Goal: Information Seeking & Learning: Learn about a topic

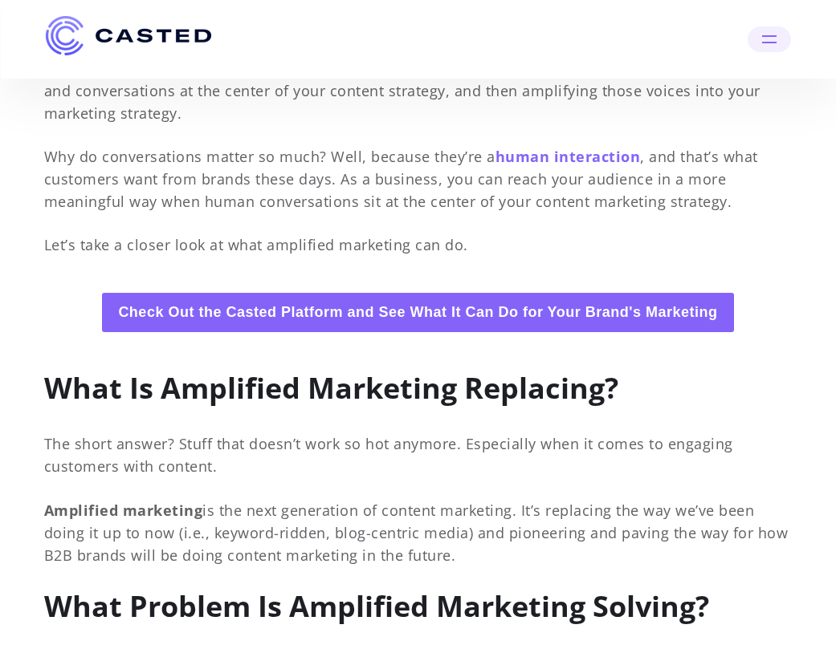
scroll to position [729, 0]
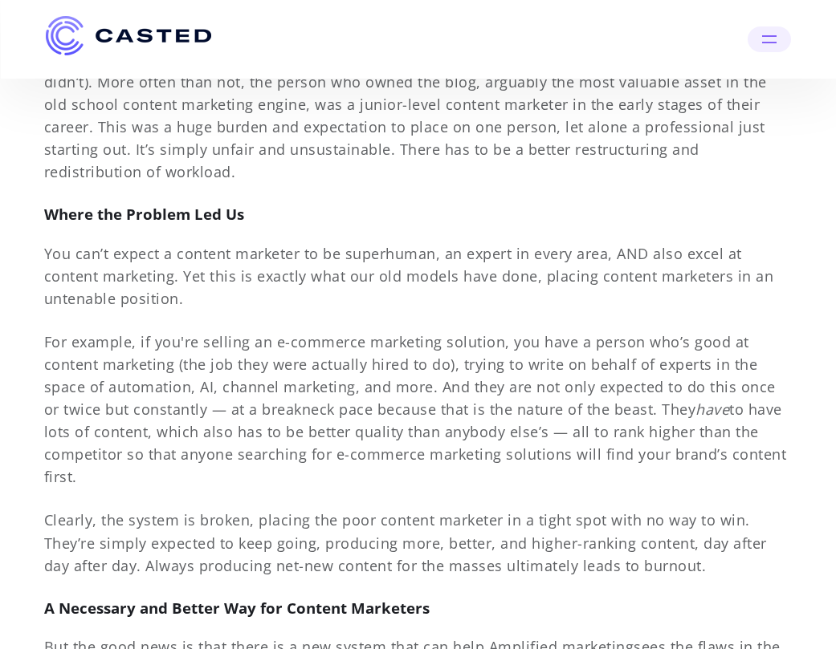
scroll to position [2174, 0]
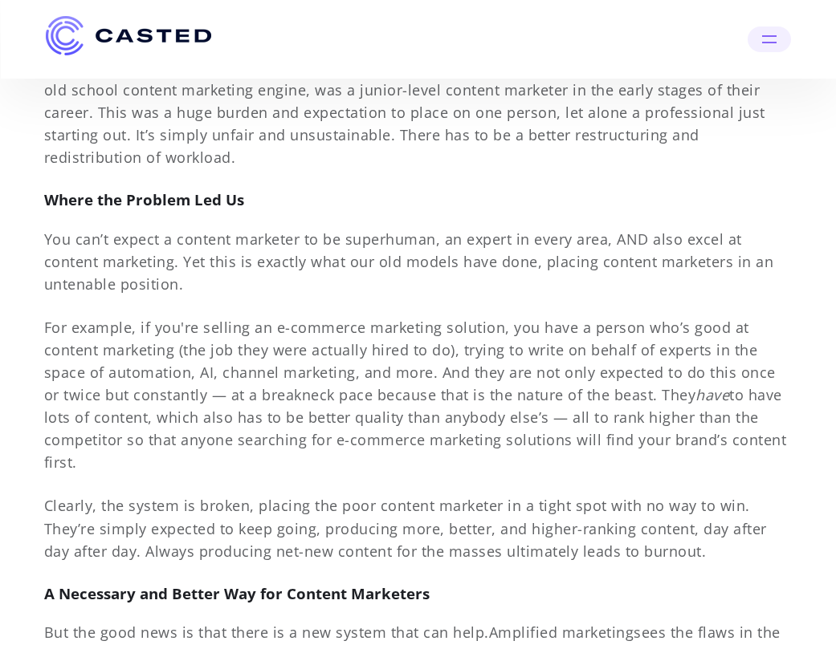
click at [157, 156] on p "Another contributing factor was the way that the whole marketing team functione…" at bounding box center [418, 101] width 748 height 135
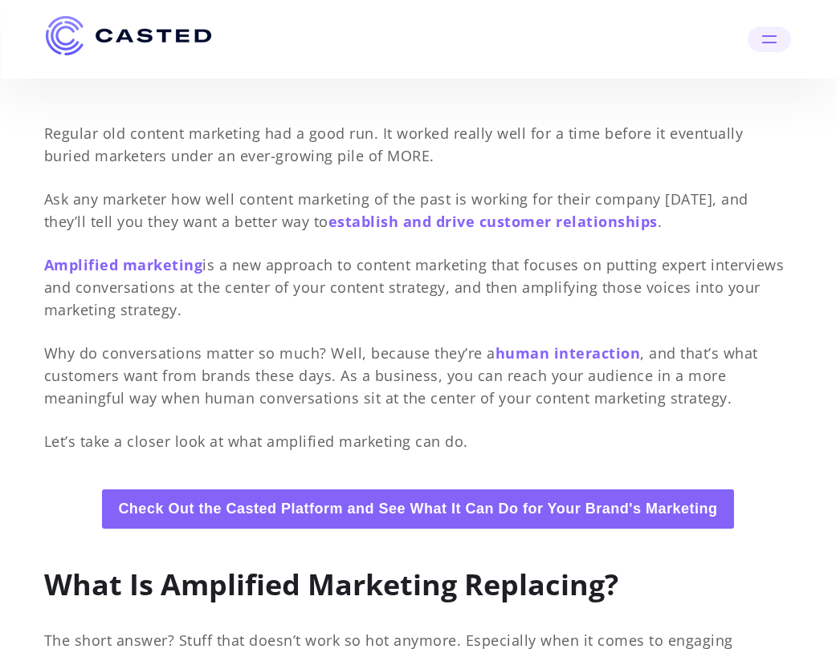
scroll to position [568, 0]
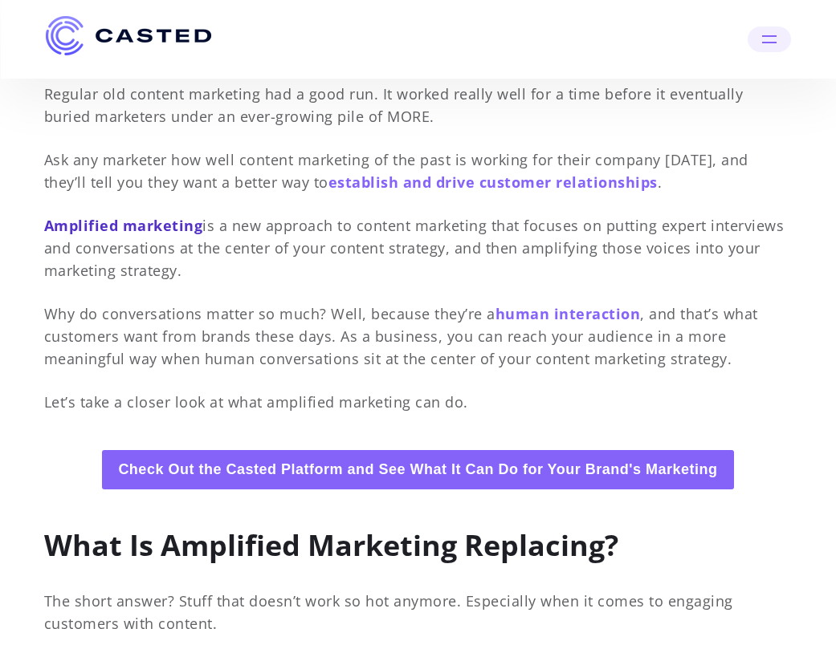
click at [47, 224] on span "Amplified marketing" at bounding box center [123, 225] width 159 height 19
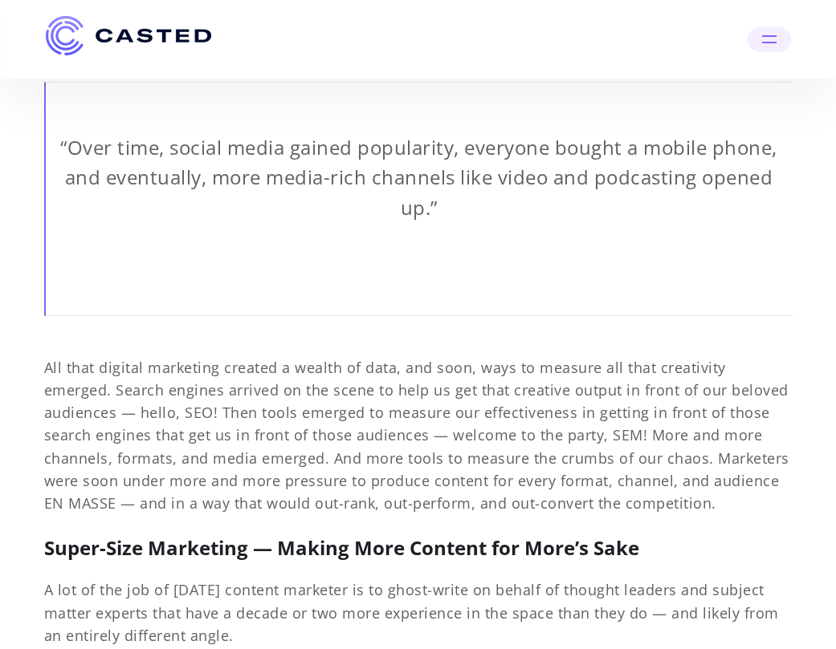
scroll to position [1204, 0]
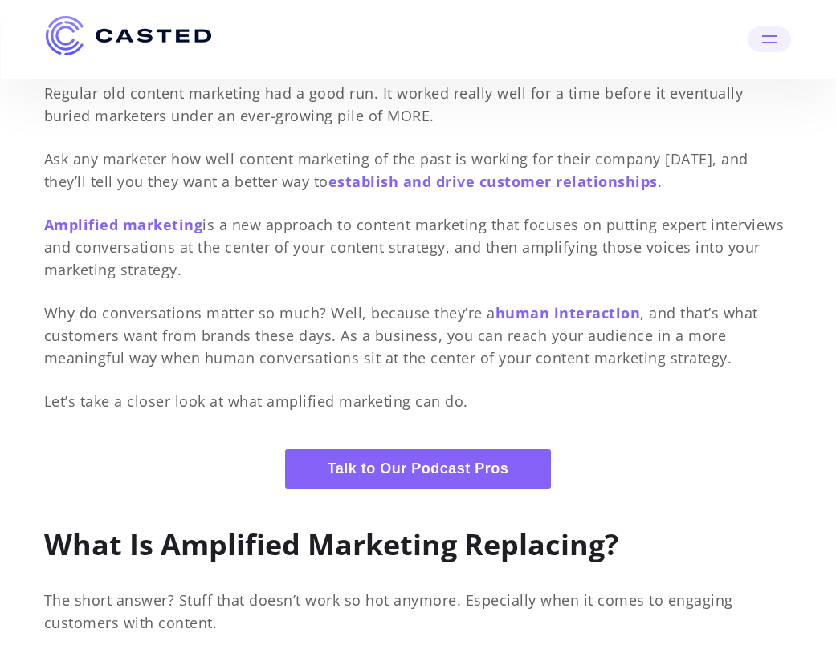
scroll to position [568, 0]
drag, startPoint x: 40, startPoint y: 223, endPoint x: 196, endPoint y: 280, distance: 165.8
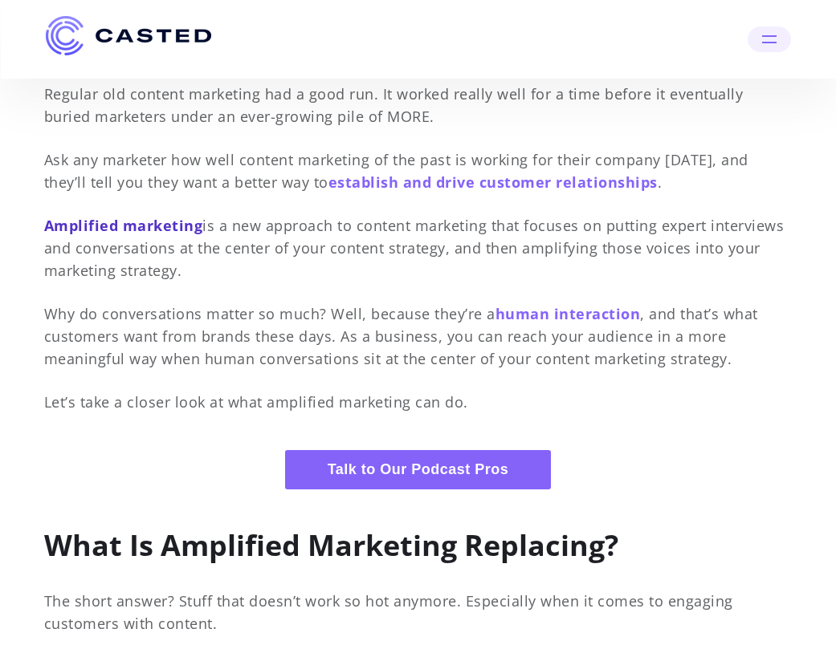
copy p "Amplified marketing is a new approach to content marketing that focuses on putt…"
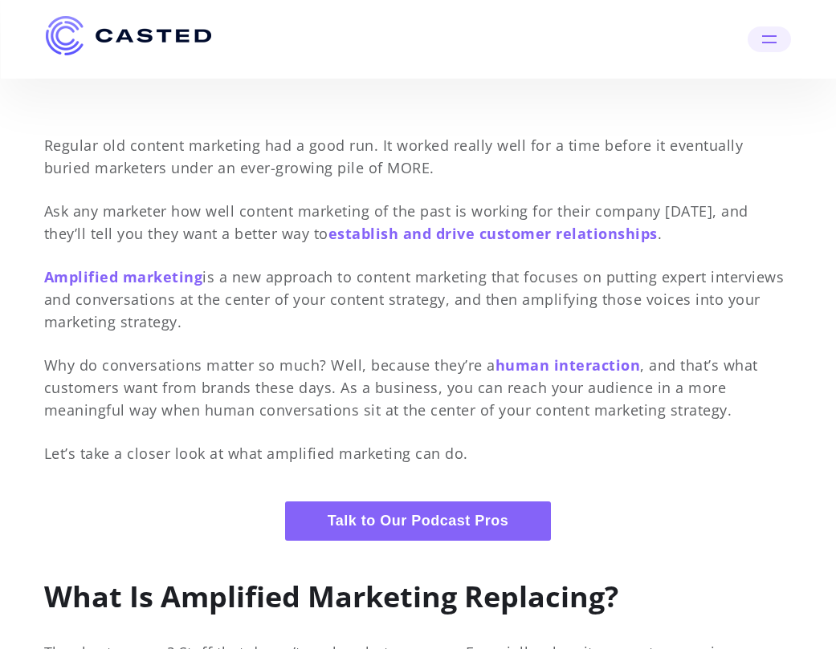
scroll to position [63, 0]
